Goal: Transaction & Acquisition: Purchase product/service

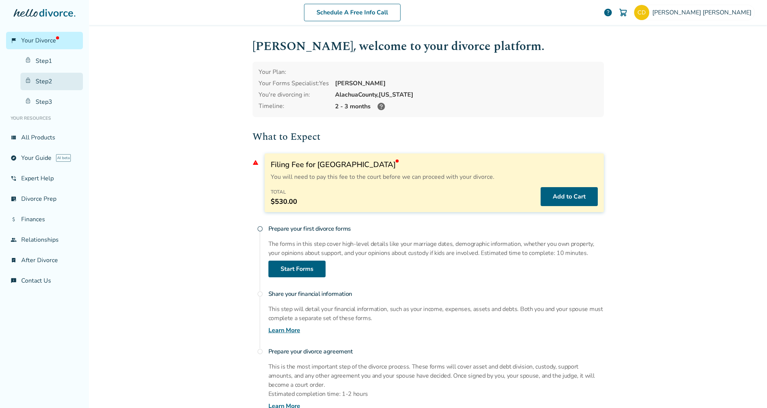
click at [54, 77] on link "Step 2" at bounding box center [51, 81] width 62 height 17
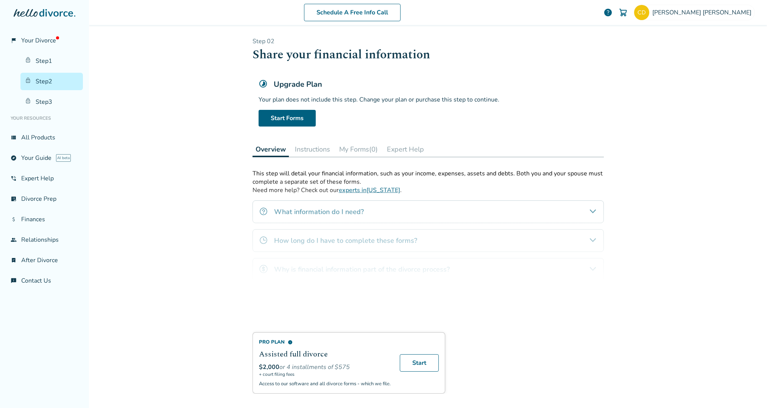
click at [327, 215] on div "Pro Plan info Assisted full divorce $2,000 or 4 installments of $575 + court fi…" at bounding box center [427, 281] width 351 height 224
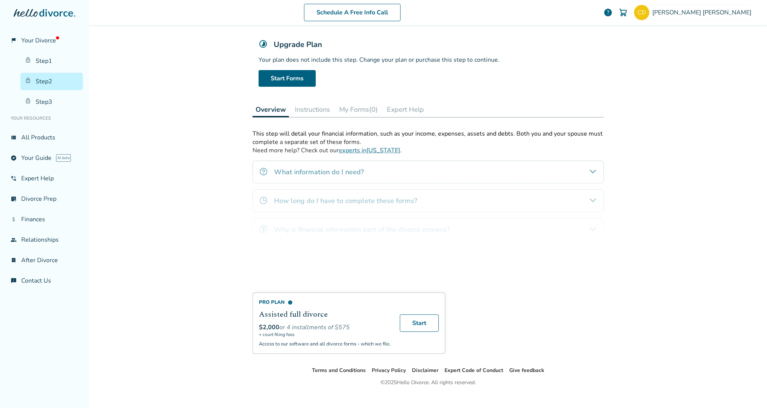
scroll to position [51, 0]
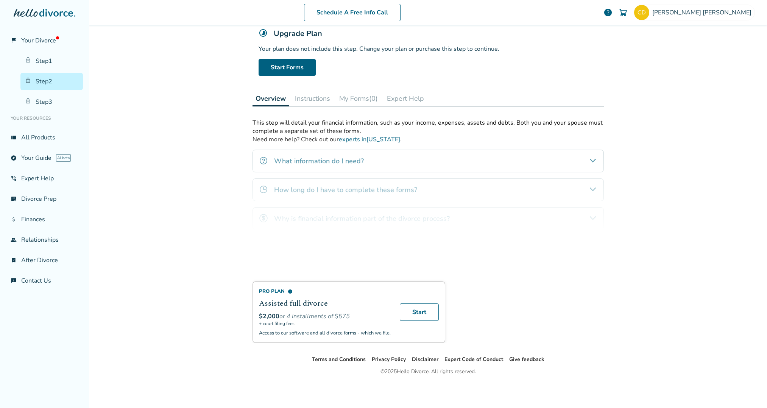
click at [279, 159] on div "Pro Plan info Assisted full divorce $2,000 or 4 installments of $575 + court fi…" at bounding box center [427, 230] width 351 height 224
click at [596, 164] on div "Pro Plan info Assisted full divorce $2,000 or 4 installments of $575 + court fi…" at bounding box center [427, 230] width 351 height 224
click at [418, 315] on link "Start" at bounding box center [419, 311] width 39 height 17
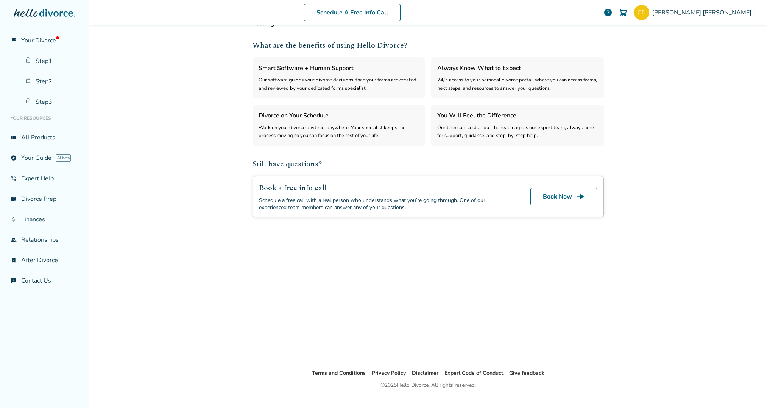
select select "***"
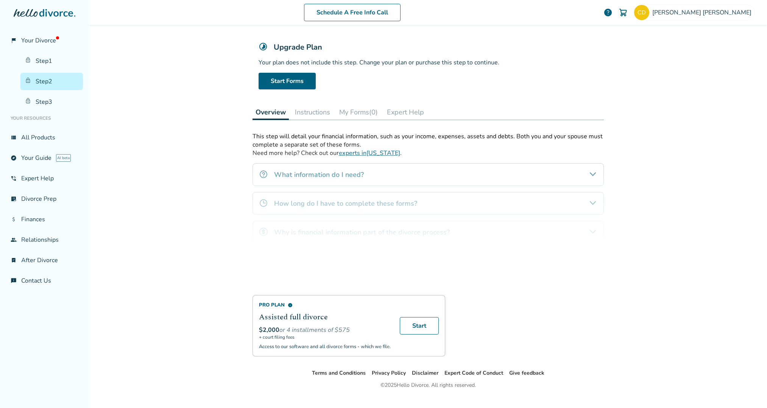
click at [327, 172] on div "Pro Plan info Assisted full divorce $2,000 or 4 installments of $575 + court fi…" at bounding box center [427, 244] width 351 height 224
click at [326, 172] on div "Pro Plan info Assisted full divorce $2,000 or 4 installments of $575 + court fi…" at bounding box center [427, 244] width 351 height 224
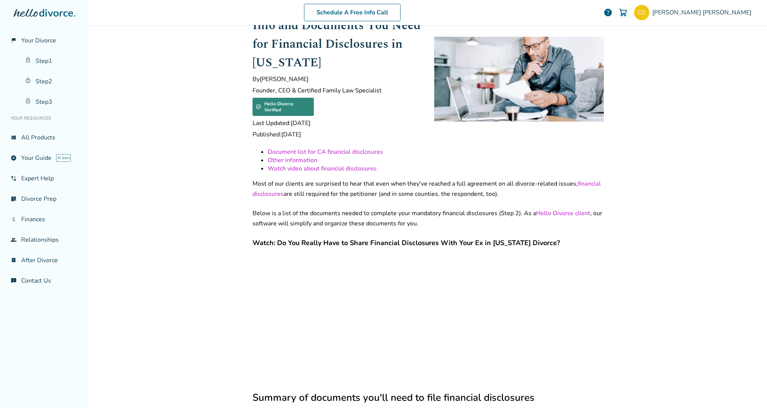
scroll to position [50, 0]
